Goal: Information Seeking & Learning: Check status

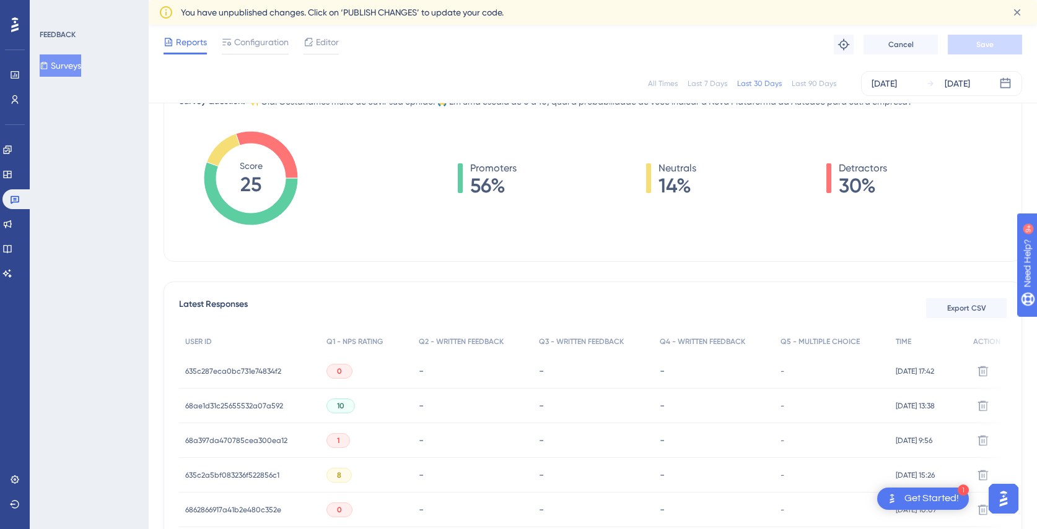
scroll to position [110, 0]
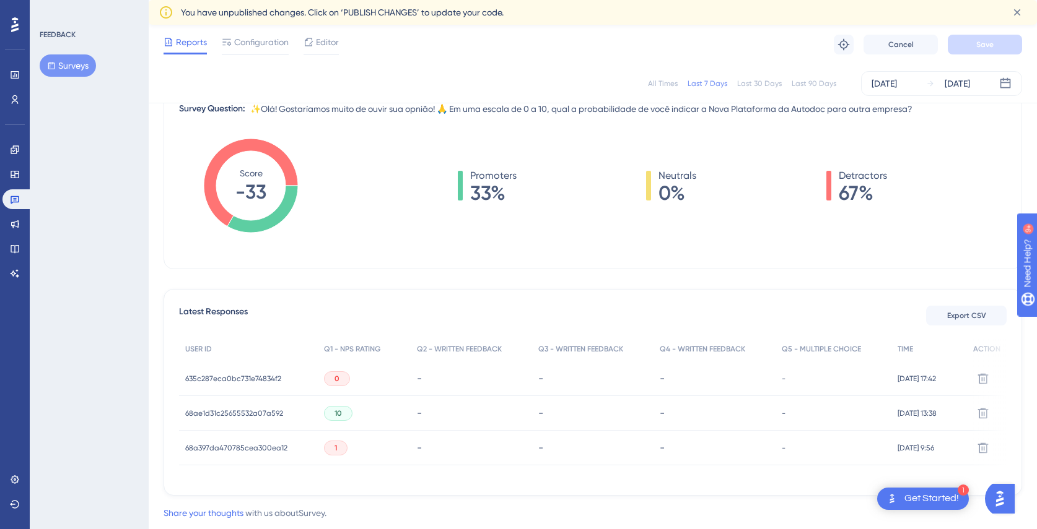
scroll to position [199, 0]
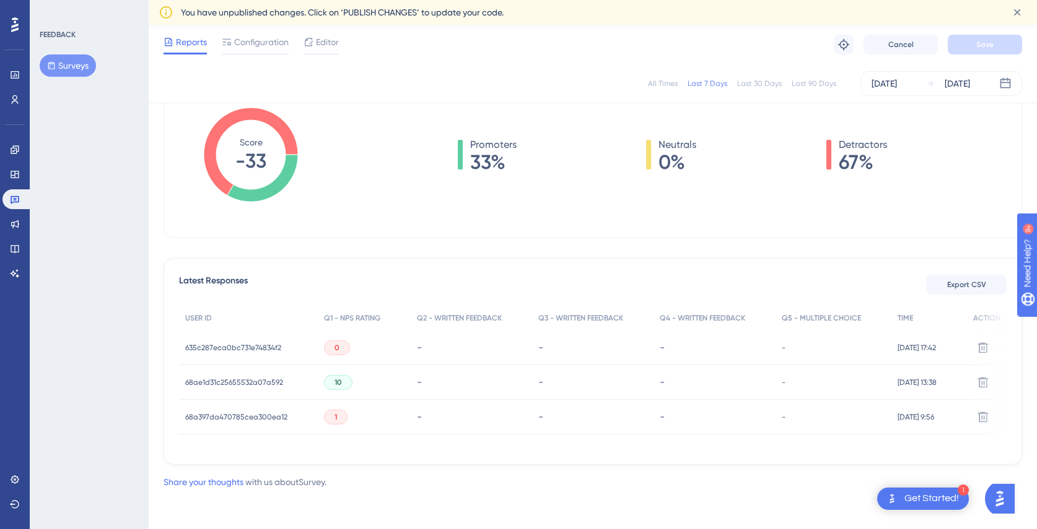
click at [220, 343] on span "635c287eca0bc731e74834f2" at bounding box center [233, 348] width 96 height 10
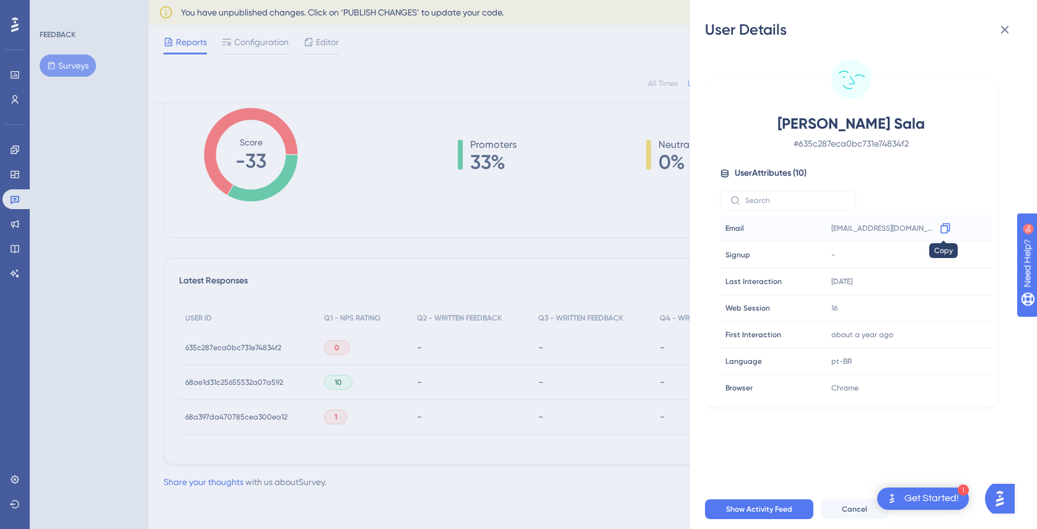
click at [944, 224] on icon at bounding box center [944, 229] width 9 height 11
click at [1003, 32] on icon at bounding box center [1004, 29] width 15 height 15
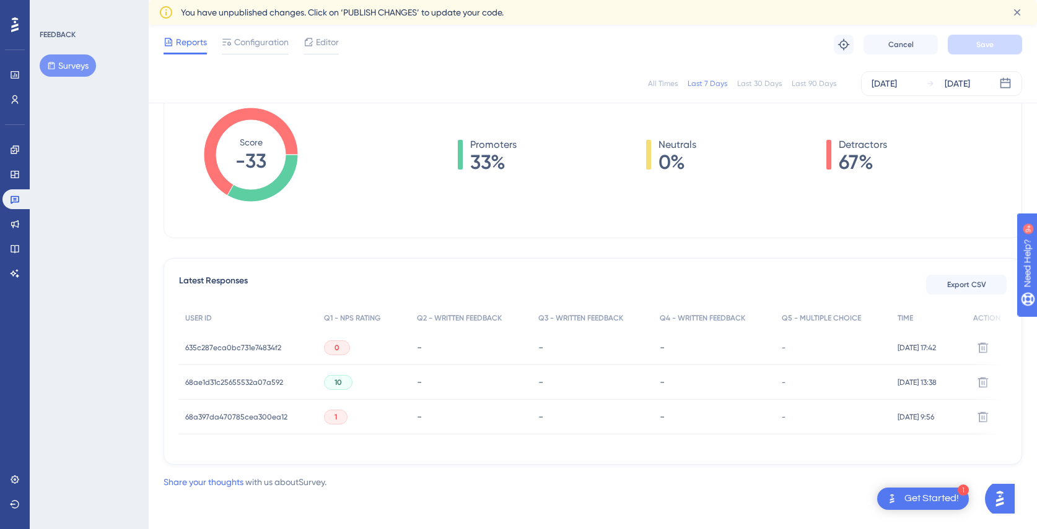
click at [225, 412] on span "68a397da470785cea300ea12" at bounding box center [236, 417] width 102 height 10
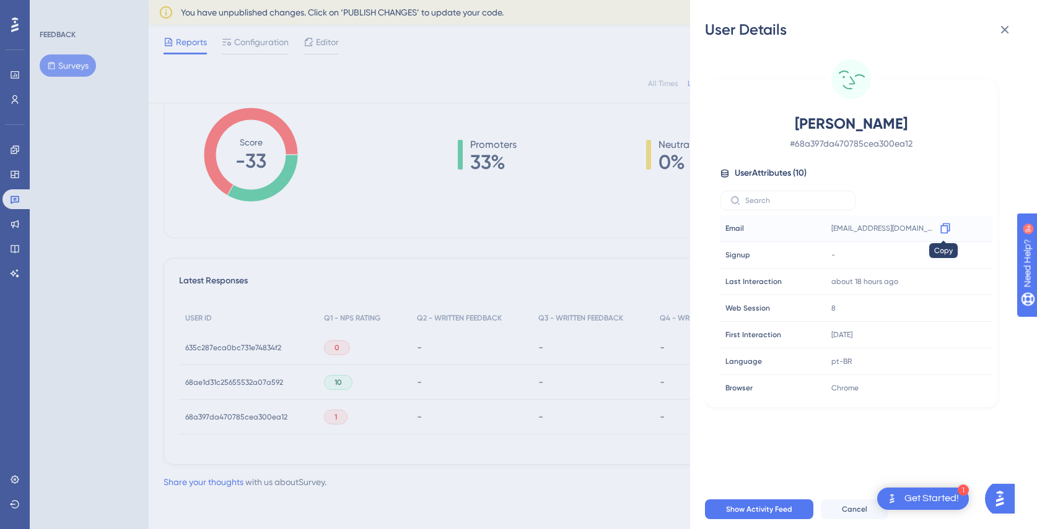
click at [942, 225] on icon at bounding box center [945, 228] width 12 height 12
click at [1011, 30] on icon at bounding box center [1004, 29] width 15 height 15
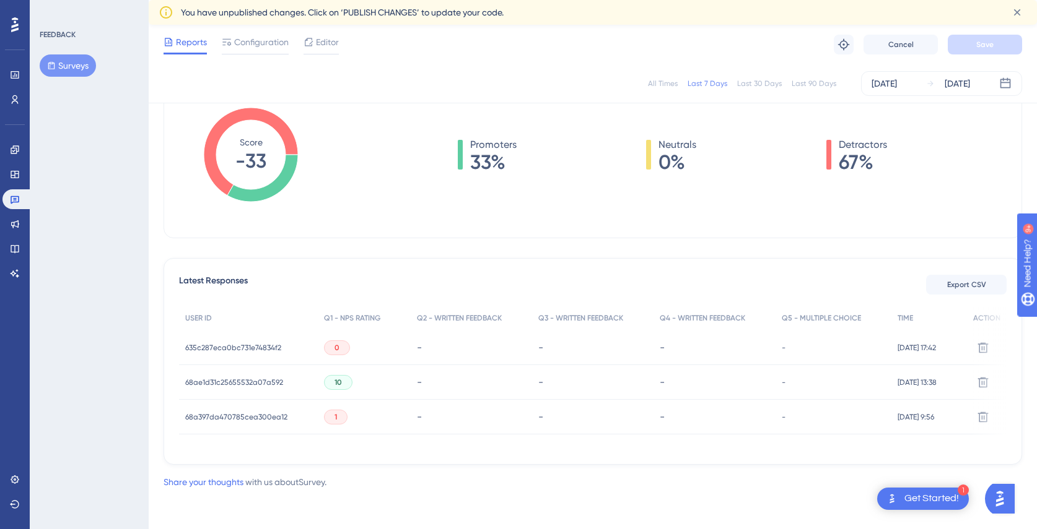
click at [754, 81] on div "Last 30 Days" at bounding box center [759, 84] width 45 height 10
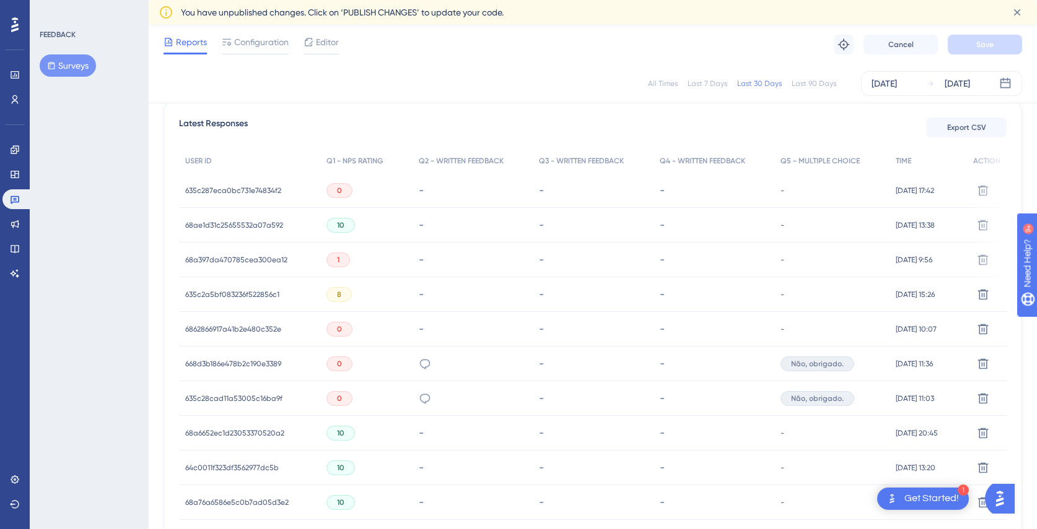
scroll to position [368, 0]
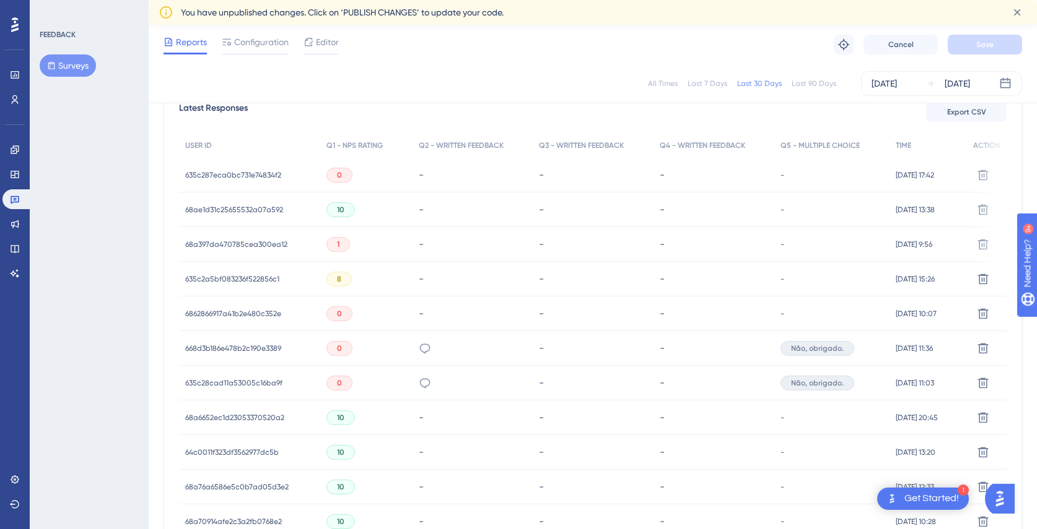
click at [242, 276] on span "635c2a5bf083236f522856c1" at bounding box center [232, 279] width 94 height 10
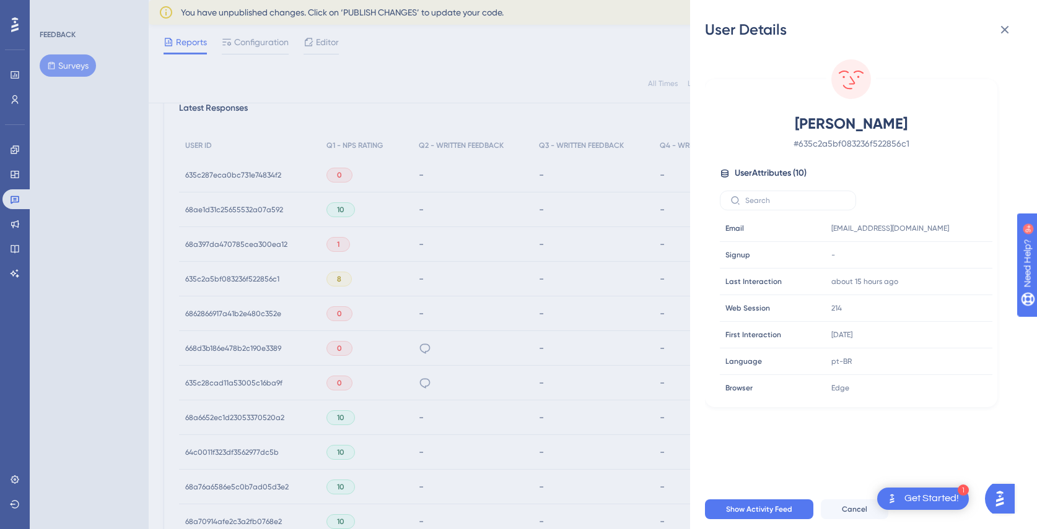
click at [461, 237] on div "User Details Raissa Rufino # 635c2a5bf083236f522856c1 User Attributes ( 10 ) Em…" at bounding box center [518, 264] width 1037 height 529
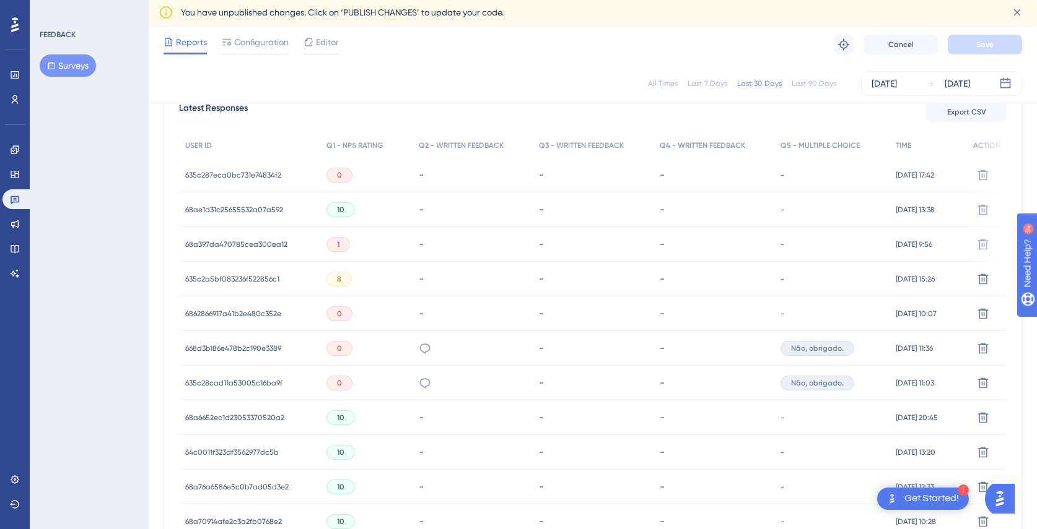
click at [240, 316] on span "6862866917a41b2e480c352e" at bounding box center [233, 314] width 96 height 10
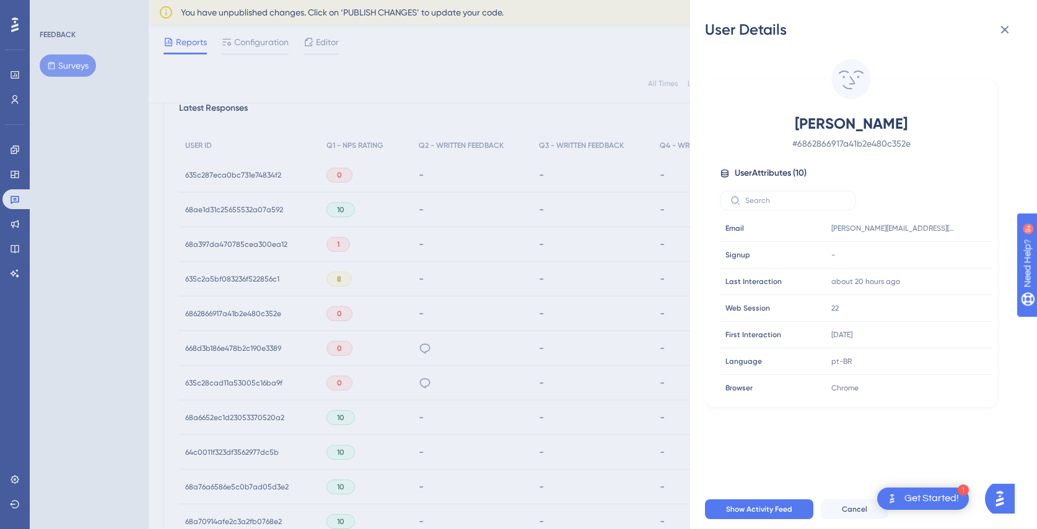
click at [513, 295] on div "User Details Jorge Luiz dos Reis Oliveira Junior # 6862866917a41b2e480c352e Use…" at bounding box center [518, 264] width 1037 height 529
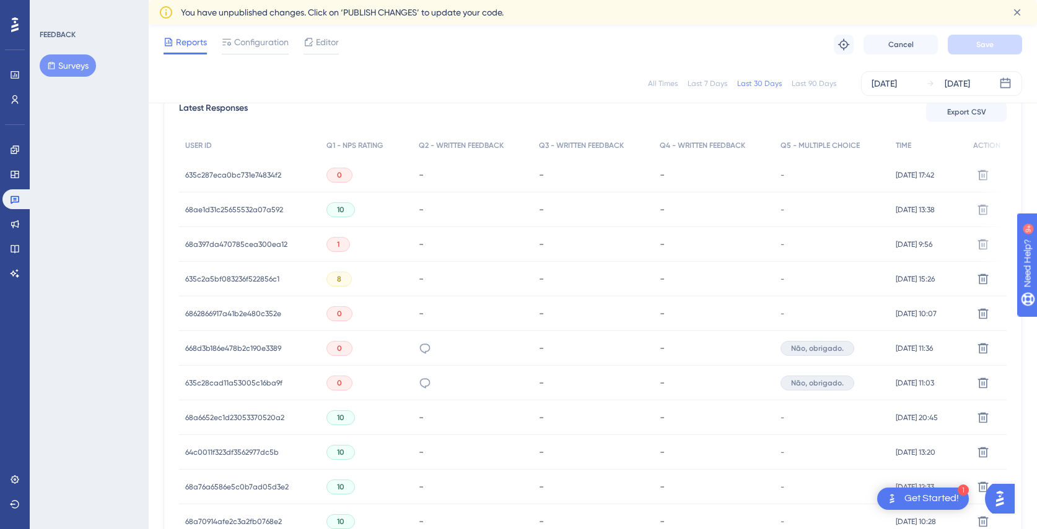
click at [241, 346] on span "668d3b186e478b2c190e3389" at bounding box center [233, 349] width 96 height 10
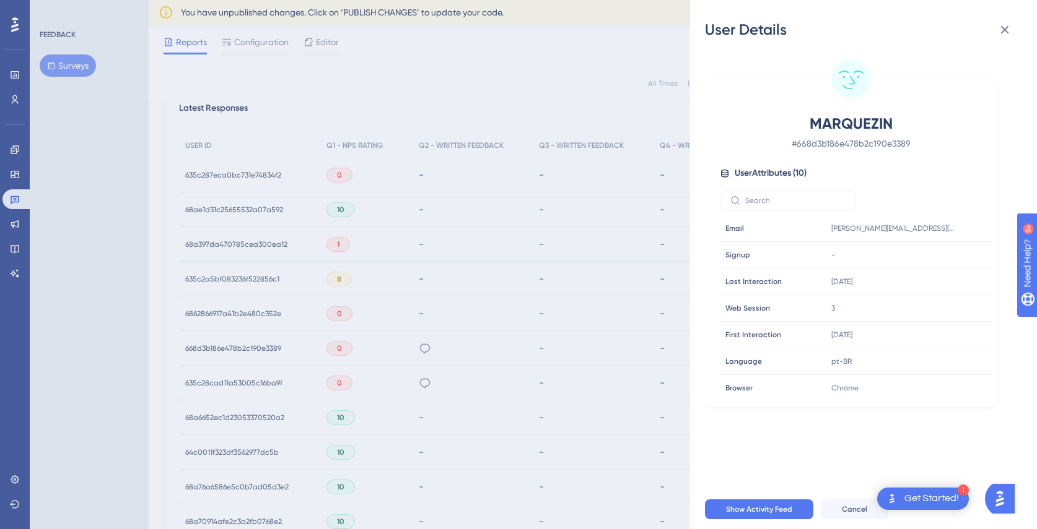
click at [417, 347] on div "User Details MARQUEZIN # 668d3b186e478b2c190e3389 User Attributes ( 10 ) Email …" at bounding box center [518, 264] width 1037 height 529
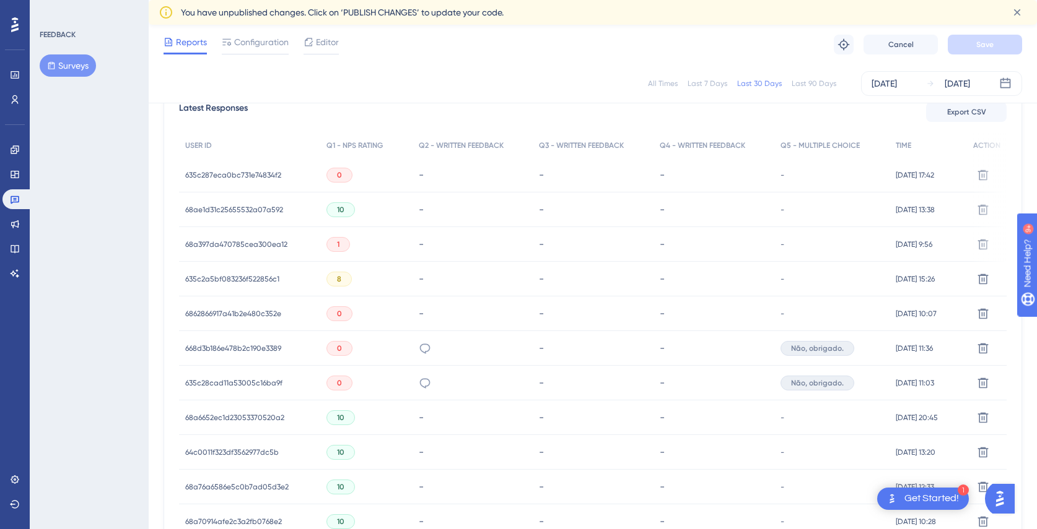
click at [252, 344] on span "668d3b186e478b2c190e3389" at bounding box center [233, 349] width 96 height 10
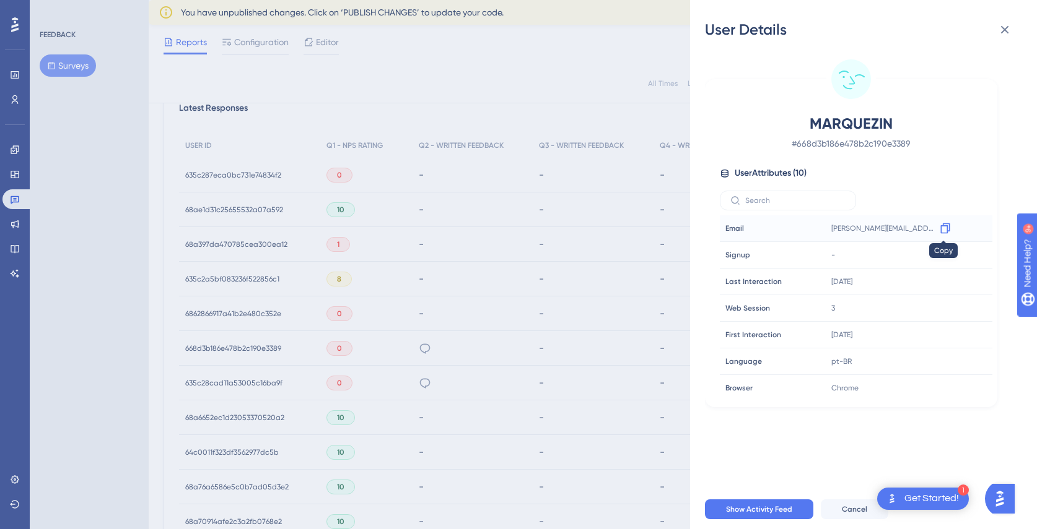
click at [942, 224] on icon at bounding box center [944, 229] width 9 height 11
click at [441, 290] on div "User Details MARQUEZIN # 668d3b186e478b2c190e3389 User Attributes ( 10 ) Email …" at bounding box center [518, 264] width 1037 height 529
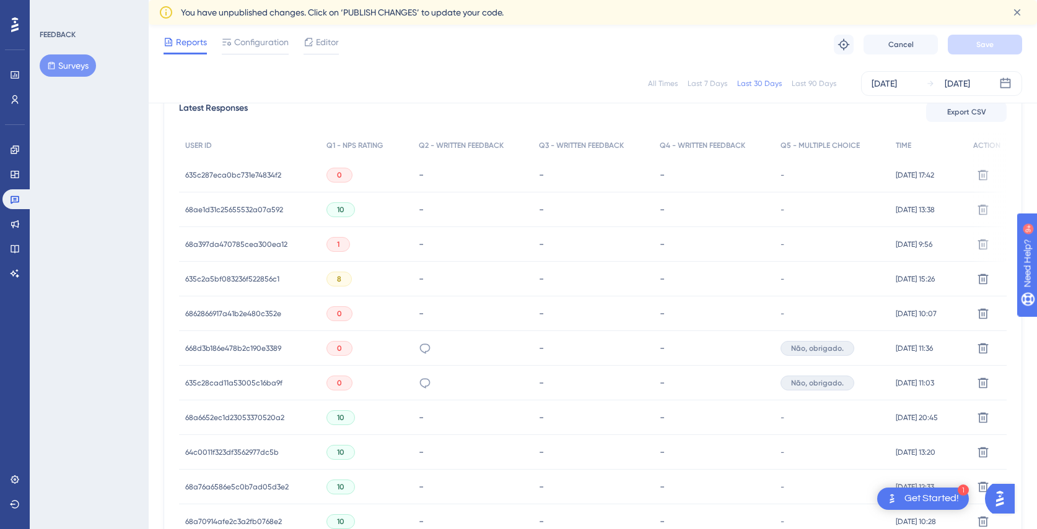
click at [226, 388] on span "635c28cad11a53005c16ba9f" at bounding box center [233, 383] width 97 height 10
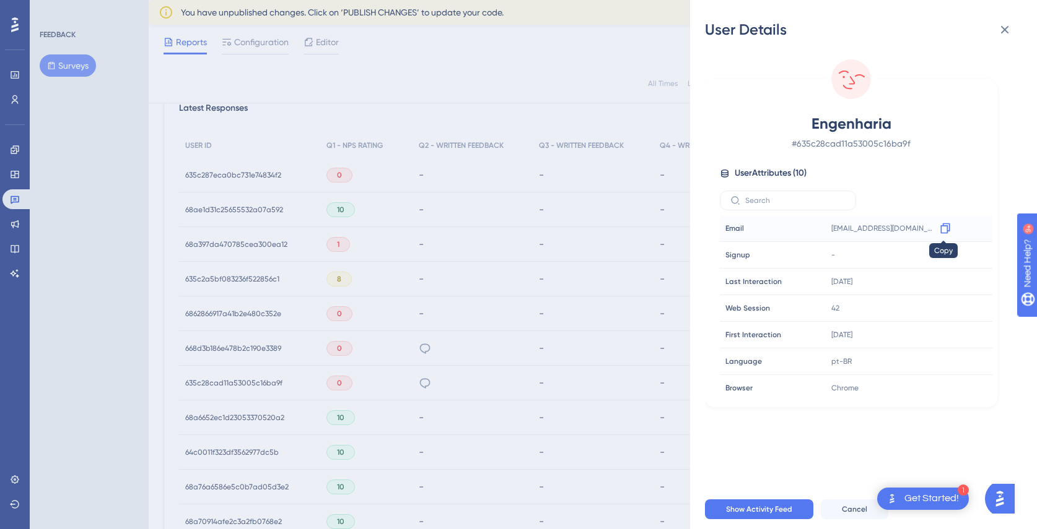
click at [941, 225] on icon at bounding box center [944, 229] width 9 height 11
click at [512, 204] on div "User Details Engenharia # 635c28cad11a53005c16ba9f User Attributes ( 10 ) Email…" at bounding box center [518, 264] width 1037 height 529
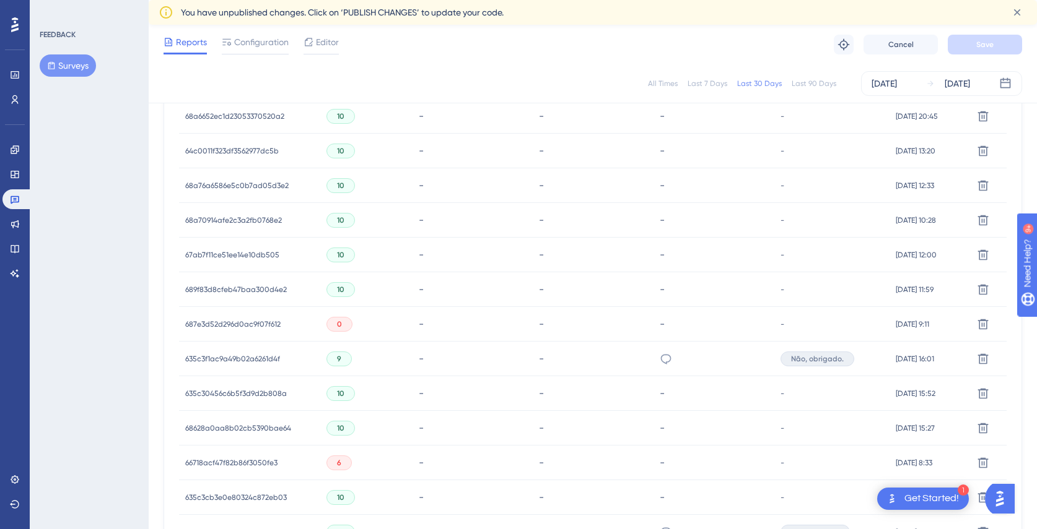
scroll to position [673, 0]
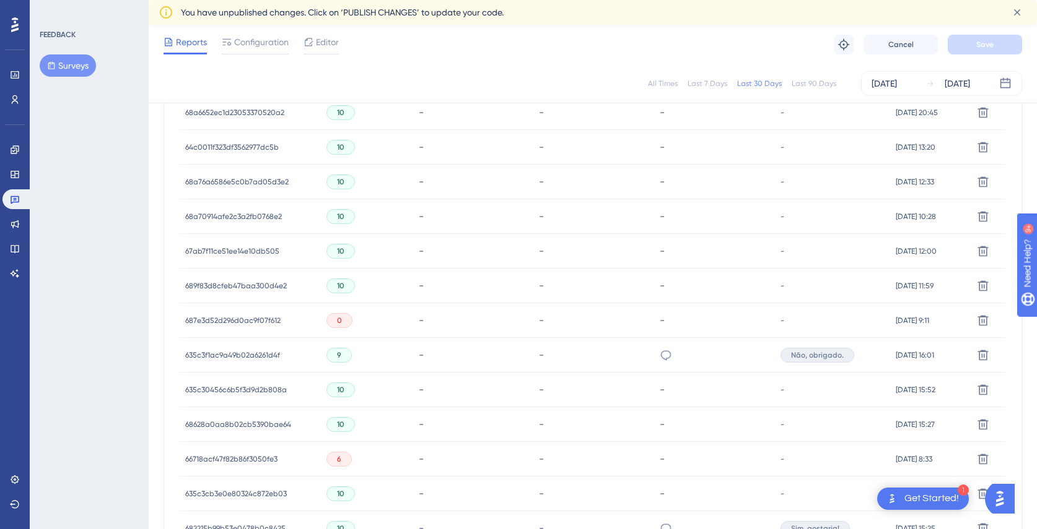
click at [233, 317] on span "687e3d52d296d0ac9f07f612" at bounding box center [232, 321] width 95 height 10
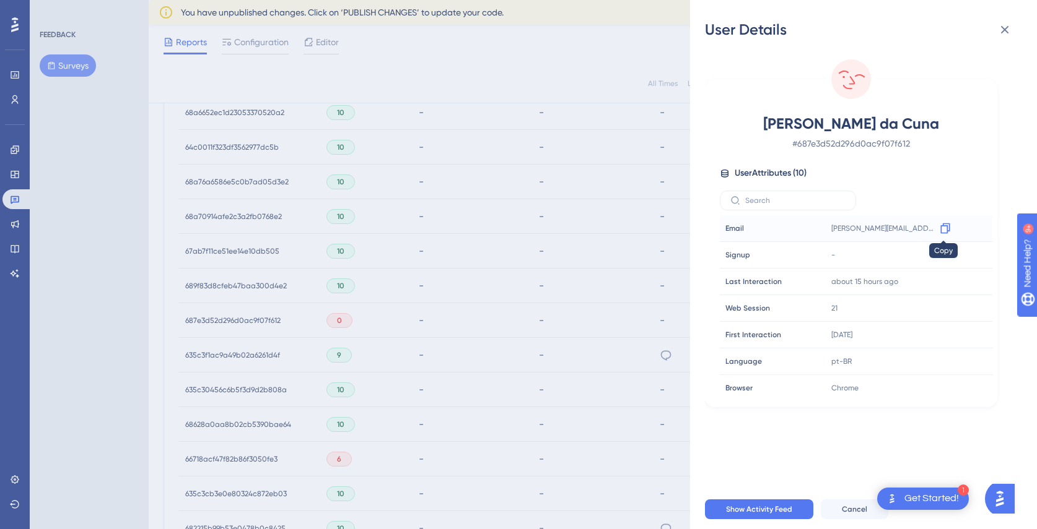
click at [946, 233] on icon at bounding box center [945, 228] width 12 height 12
click at [591, 298] on div "User Details Fabio Santos da Cuna # 687e3d52d296d0ac9f07f612 User Attributes ( …" at bounding box center [518, 264] width 1037 height 529
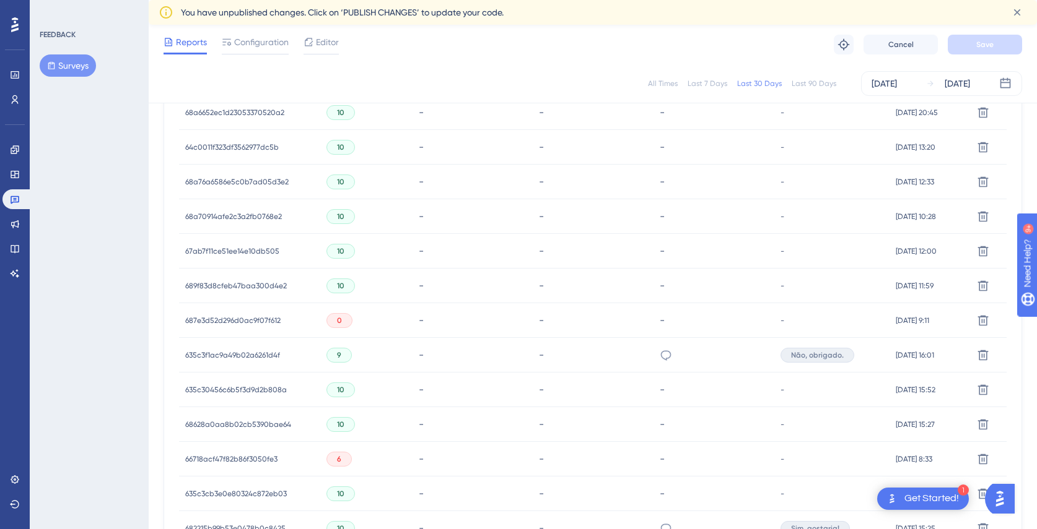
click at [258, 451] on div "66718acf47f82b86f3050fe3 66718acf47f82b86f3050fe3" at bounding box center [231, 459] width 92 height 35
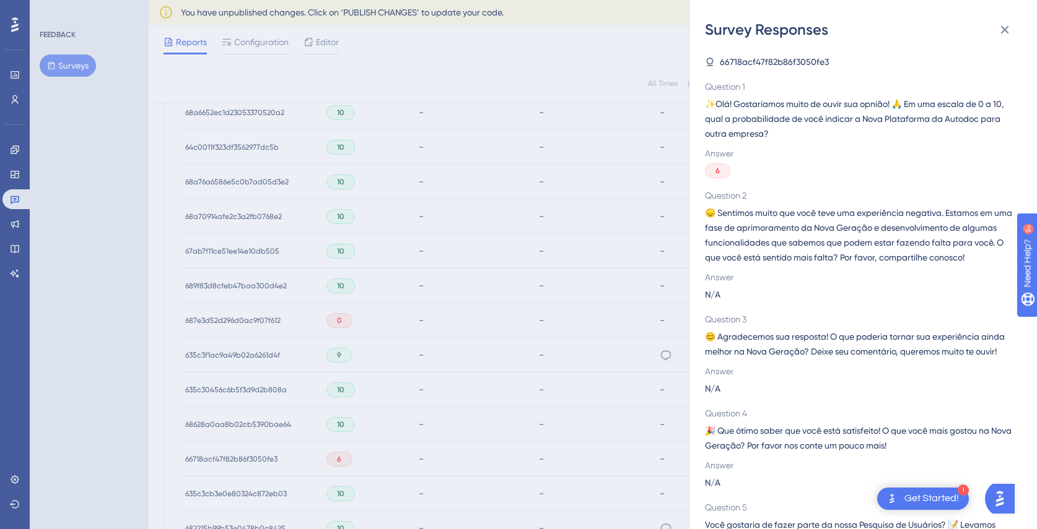
click at [601, 260] on div "Survey Responses 66718acf47f82b86f3050fe3 Question 1 ✨Olá! Gostaríamos muito de…" at bounding box center [518, 264] width 1037 height 529
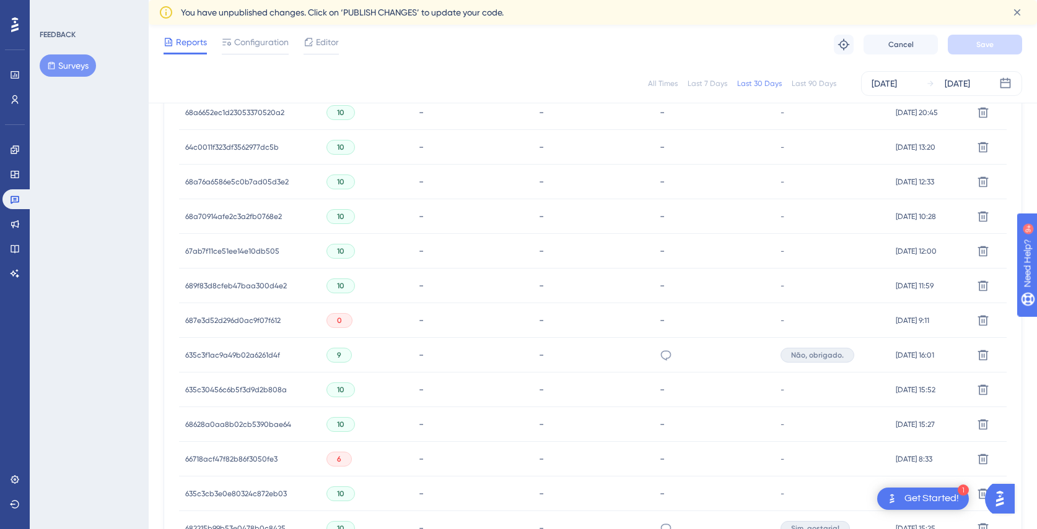
click at [258, 460] on span "66718acf47f82b86f3050fe3" at bounding box center [231, 460] width 92 height 10
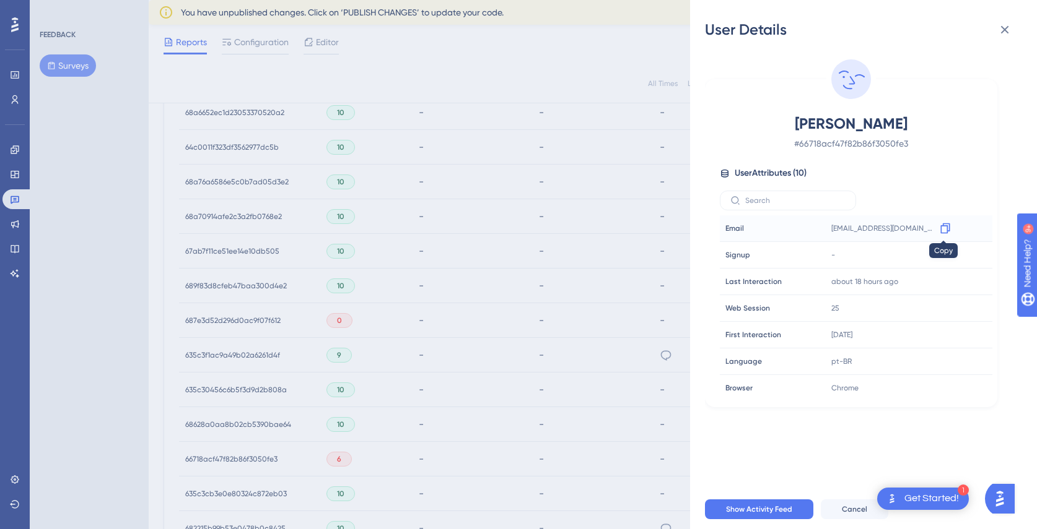
click at [941, 225] on icon at bounding box center [944, 229] width 9 height 11
